Goal: Task Accomplishment & Management: Complete application form

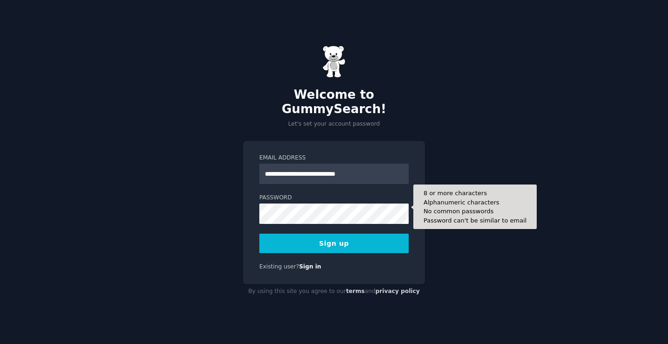
type input "**********"
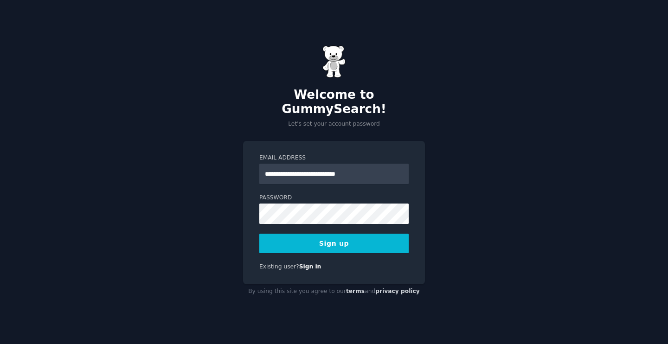
click at [357, 235] on button "Sign up" at bounding box center [333, 243] width 149 height 19
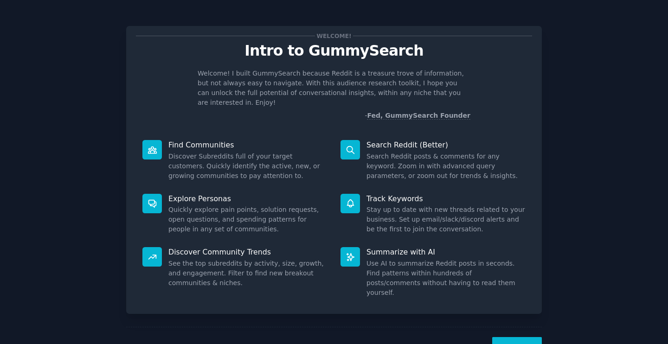
click at [509, 337] on button "Next" at bounding box center [517, 348] width 50 height 23
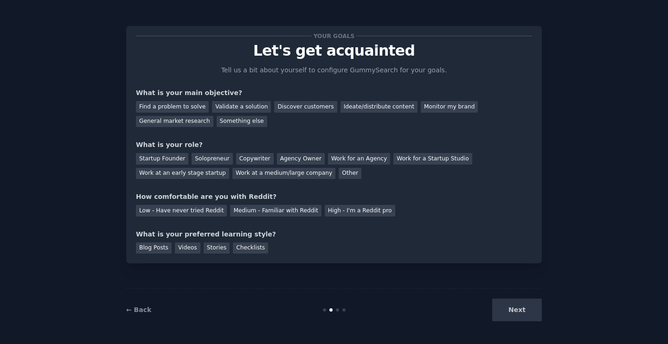
click at [518, 311] on div "Next" at bounding box center [472, 310] width 139 height 23
click at [336, 308] on div at bounding box center [337, 309] width 3 height 3
click at [159, 163] on div "Startup Founder" at bounding box center [162, 159] width 52 height 12
click at [196, 108] on div "Find a problem to solve" at bounding box center [172, 107] width 73 height 12
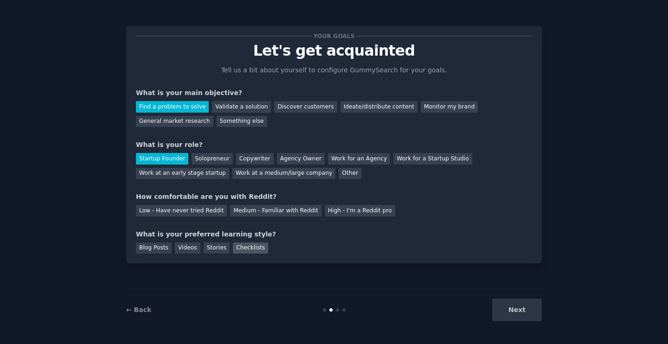
click at [240, 244] on div "Checklists" at bounding box center [250, 248] width 35 height 12
click at [521, 312] on div "Next" at bounding box center [472, 310] width 139 height 23
click at [352, 215] on div "High - I'm a Reddit pro" at bounding box center [359, 211] width 70 height 12
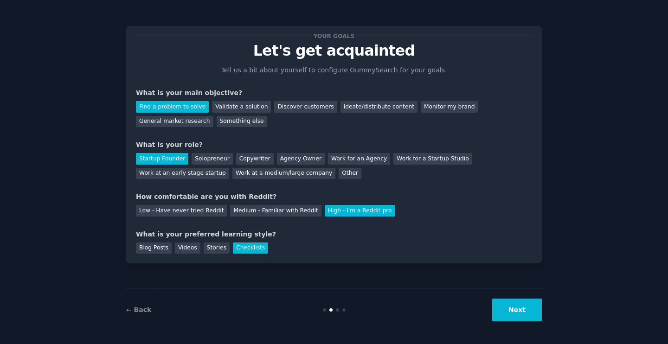
click at [507, 310] on button "Next" at bounding box center [517, 310] width 50 height 23
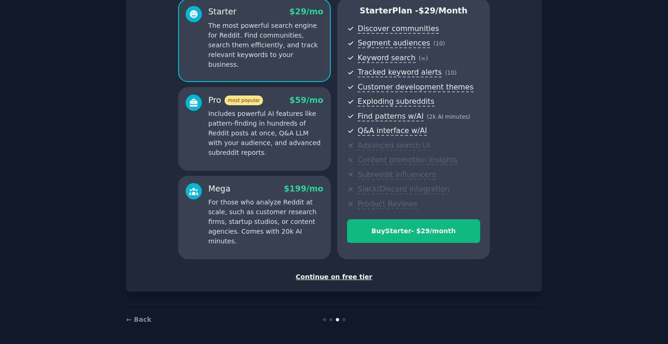
click at [349, 272] on div "Continue on free tier" at bounding box center [334, 277] width 396 height 10
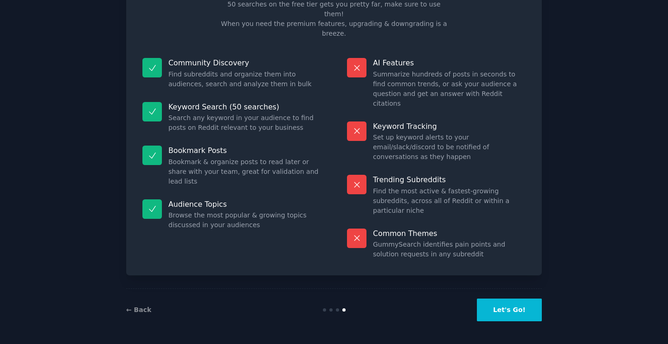
scroll to position [17, 0]
